Goal: Transaction & Acquisition: Purchase product/service

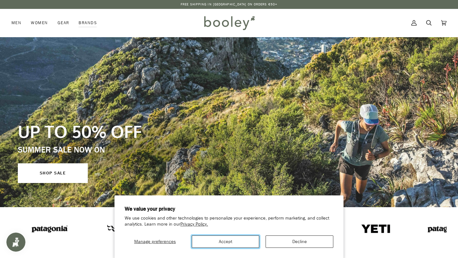
click at [228, 237] on button "Accept" at bounding box center [226, 241] width 68 height 12
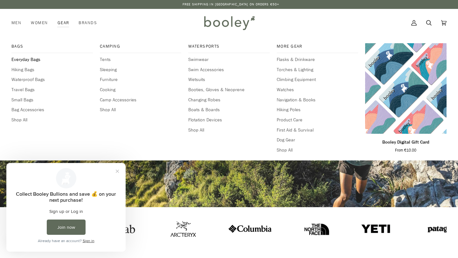
click at [33, 61] on span "Everyday Bags" at bounding box center [51, 59] width 81 height 7
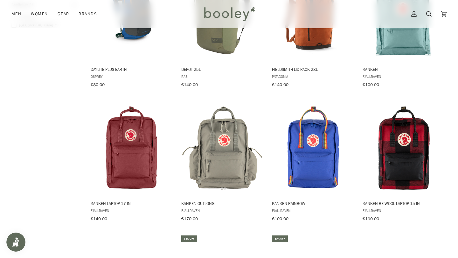
scroll to position [353, 0]
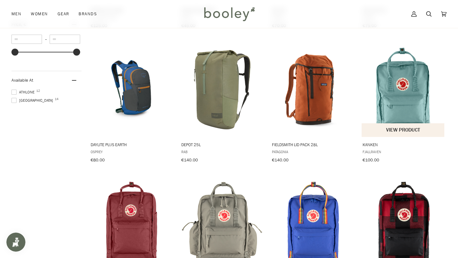
click at [384, 86] on img "Kanken" at bounding box center [402, 89] width 83 height 83
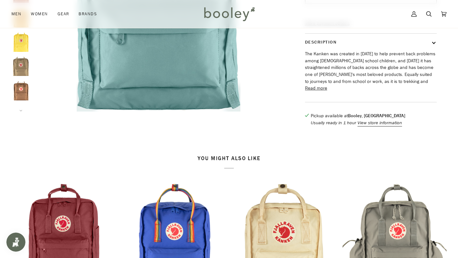
scroll to position [181, 0]
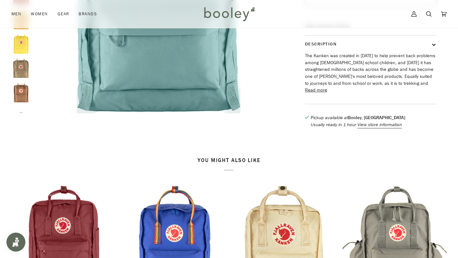
click at [318, 94] on button "Read more" at bounding box center [316, 90] width 22 height 7
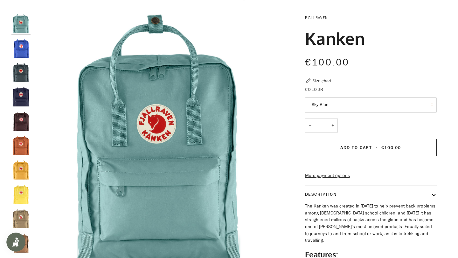
scroll to position [0, 0]
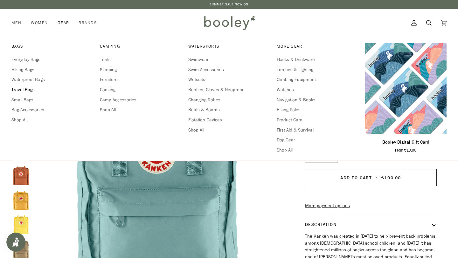
click at [27, 90] on span "Travel Bags" at bounding box center [51, 89] width 81 height 7
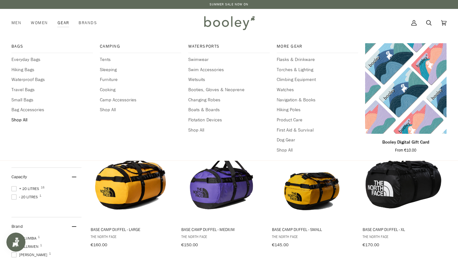
click at [17, 120] on span "Shop All" at bounding box center [51, 120] width 81 height 7
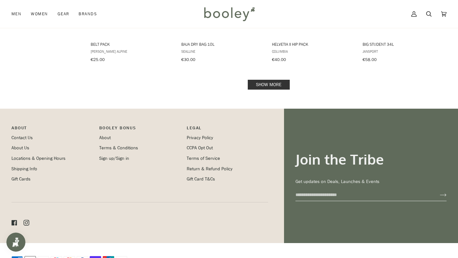
scroll to position [714, 0]
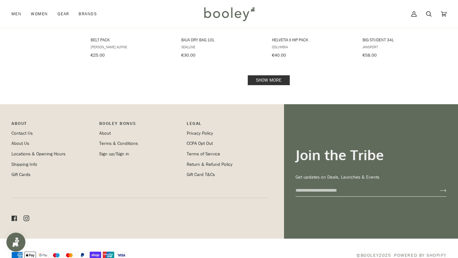
click at [277, 78] on link "Show more" at bounding box center [269, 80] width 42 height 10
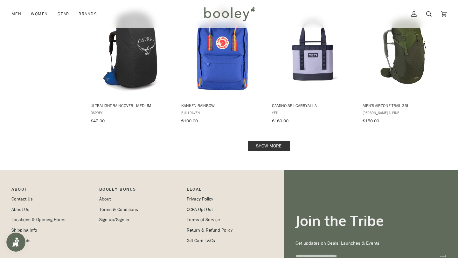
scroll to position [1389, 0]
